Goal: Task Accomplishment & Management: Use online tool/utility

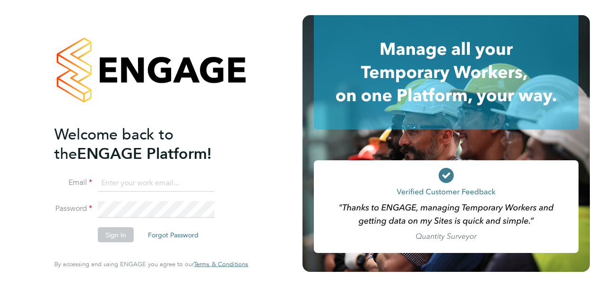
type input "csi.admin@uk.g4s.com"
click at [117, 239] on button "Sign In" at bounding box center [116, 234] width 36 height 15
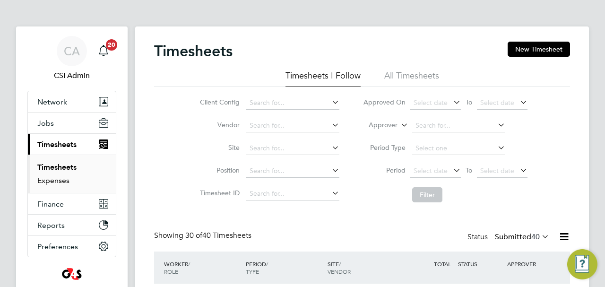
click at [51, 177] on link "Expenses" at bounding box center [53, 180] width 32 height 9
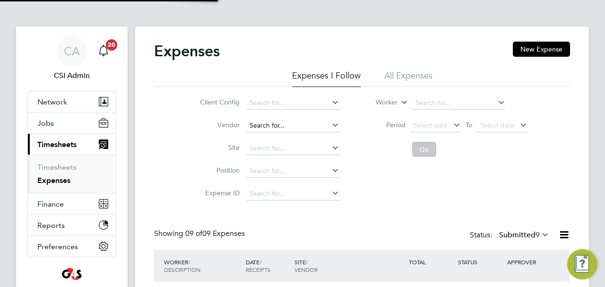
click at [292, 124] on input at bounding box center [292, 125] width 93 height 13
click at [294, 136] on li "V7 Recruitment Limited" at bounding box center [293, 138] width 94 height 13
type input "V7 Recruitment Limited"
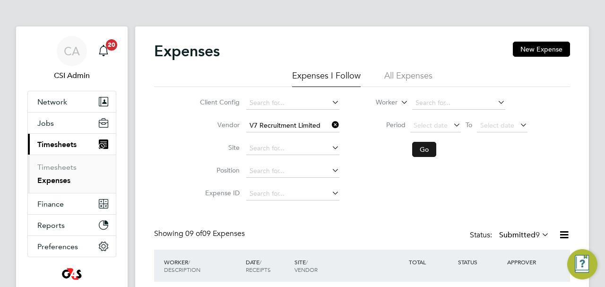
click at [425, 152] on button "Go" at bounding box center [424, 149] width 24 height 15
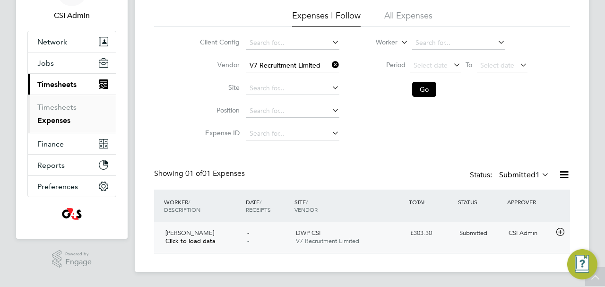
click at [522, 235] on div "CSI Admin" at bounding box center [529, 234] width 49 height 16
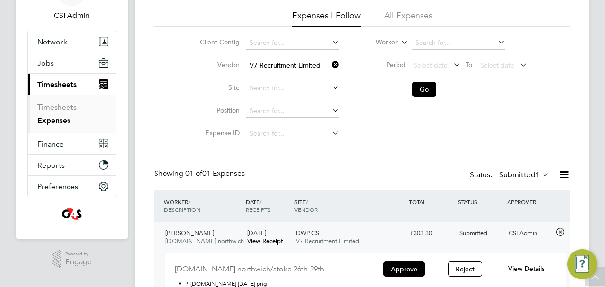
click at [521, 268] on span "View Details" at bounding box center [526, 268] width 36 height 9
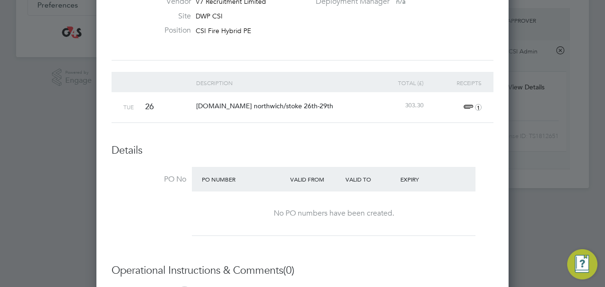
click at [429, 106] on div "1" at bounding box center [455, 107] width 58 height 30
click at [418, 103] on span "303.30" at bounding box center [414, 105] width 18 height 8
click at [471, 105] on span "1" at bounding box center [471, 107] width 21 height 11
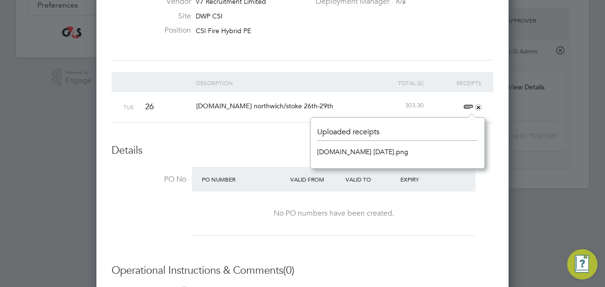
click at [367, 153] on link "[DOMAIN_NAME] [DATE].png" at bounding box center [362, 152] width 91 height 14
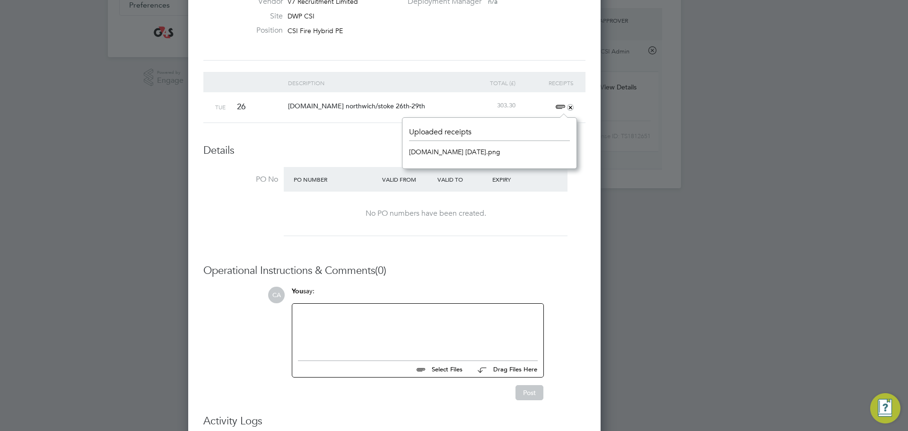
scroll to position [5, 5]
